Goal: Contribute content

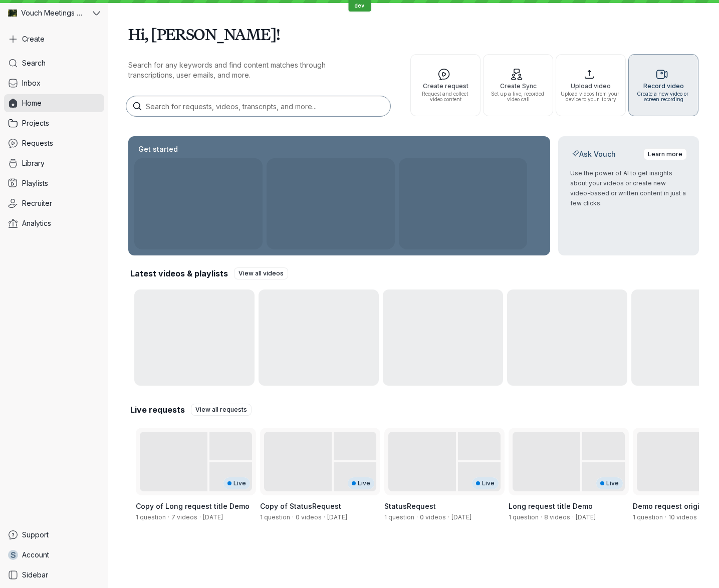
click at [667, 96] on span "Create a new video or screen recording" at bounding box center [663, 96] width 61 height 11
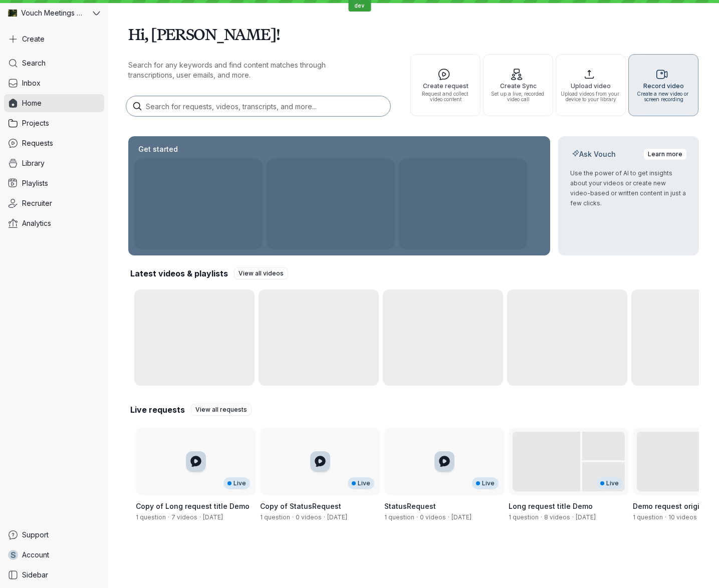
click at [639, 92] on span "Create a new video or screen recording" at bounding box center [663, 96] width 61 height 11
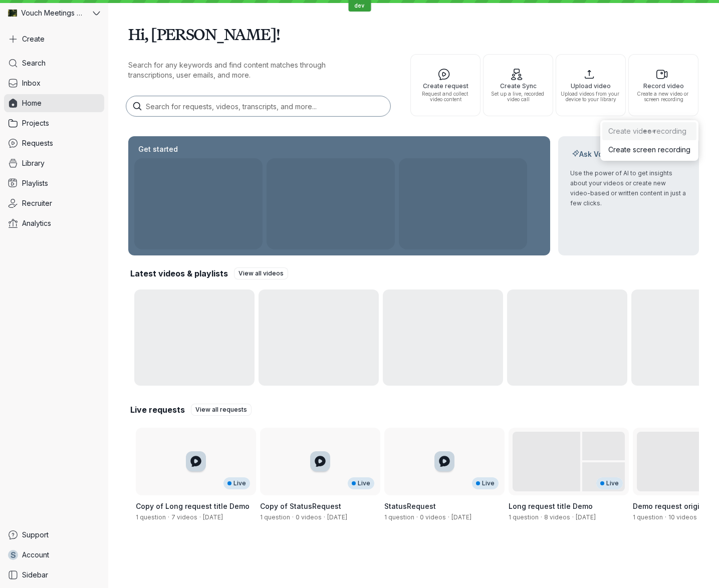
click at [652, 129] on button "Create video recording" at bounding box center [649, 131] width 94 height 18
